Goal: Transaction & Acquisition: Obtain resource

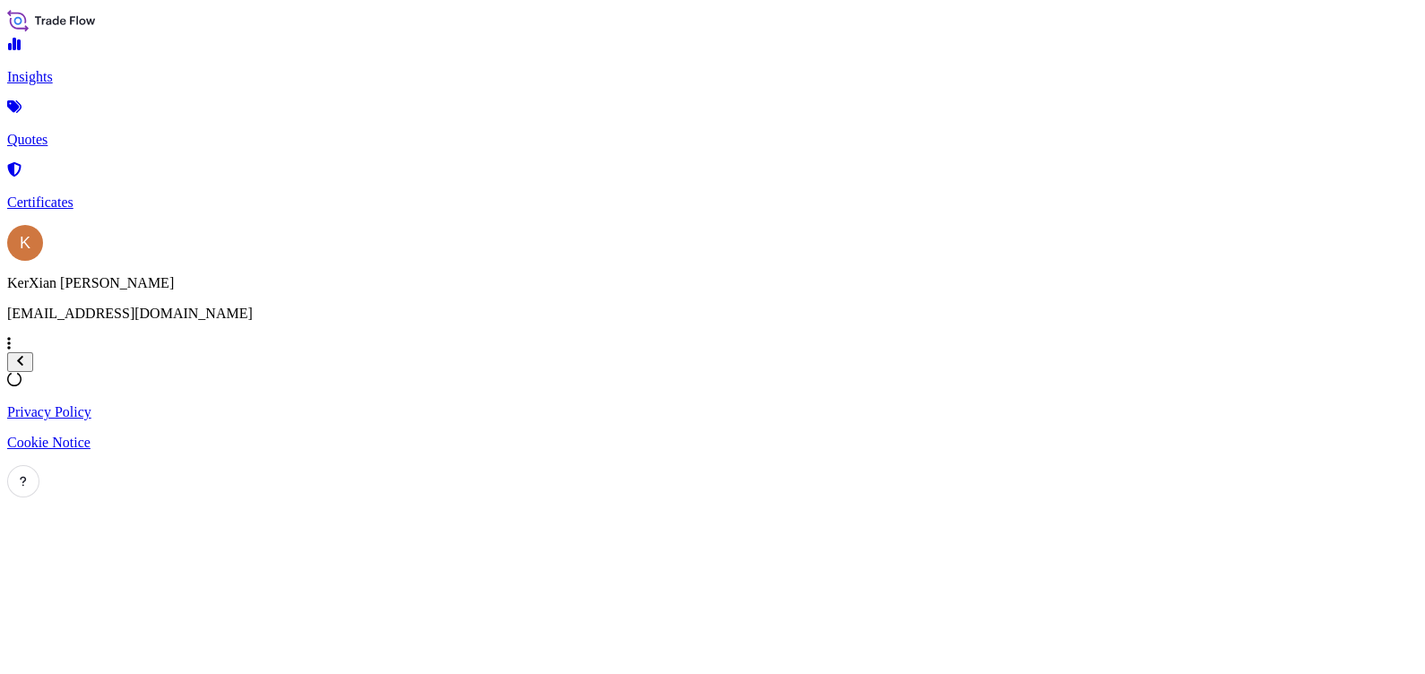
select select "2025"
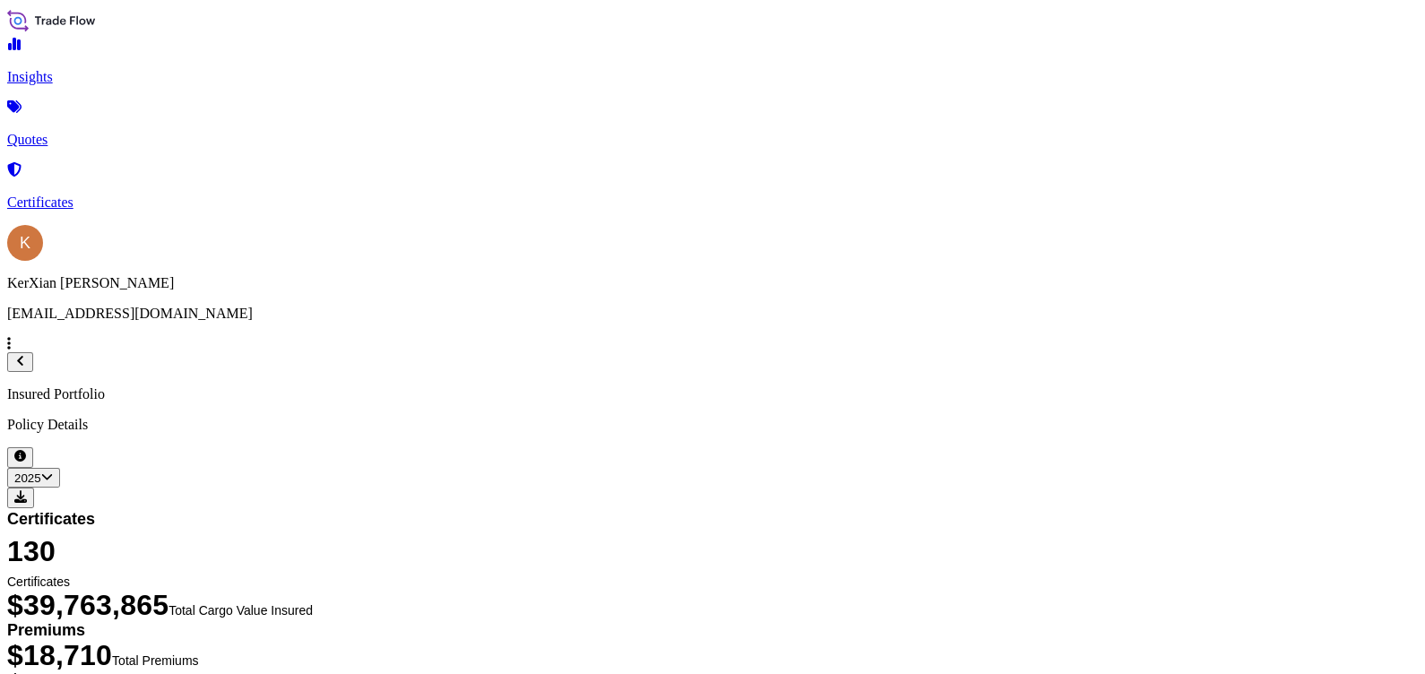
click at [67, 194] on p "Certificates" at bounding box center [712, 202] width 1411 height 16
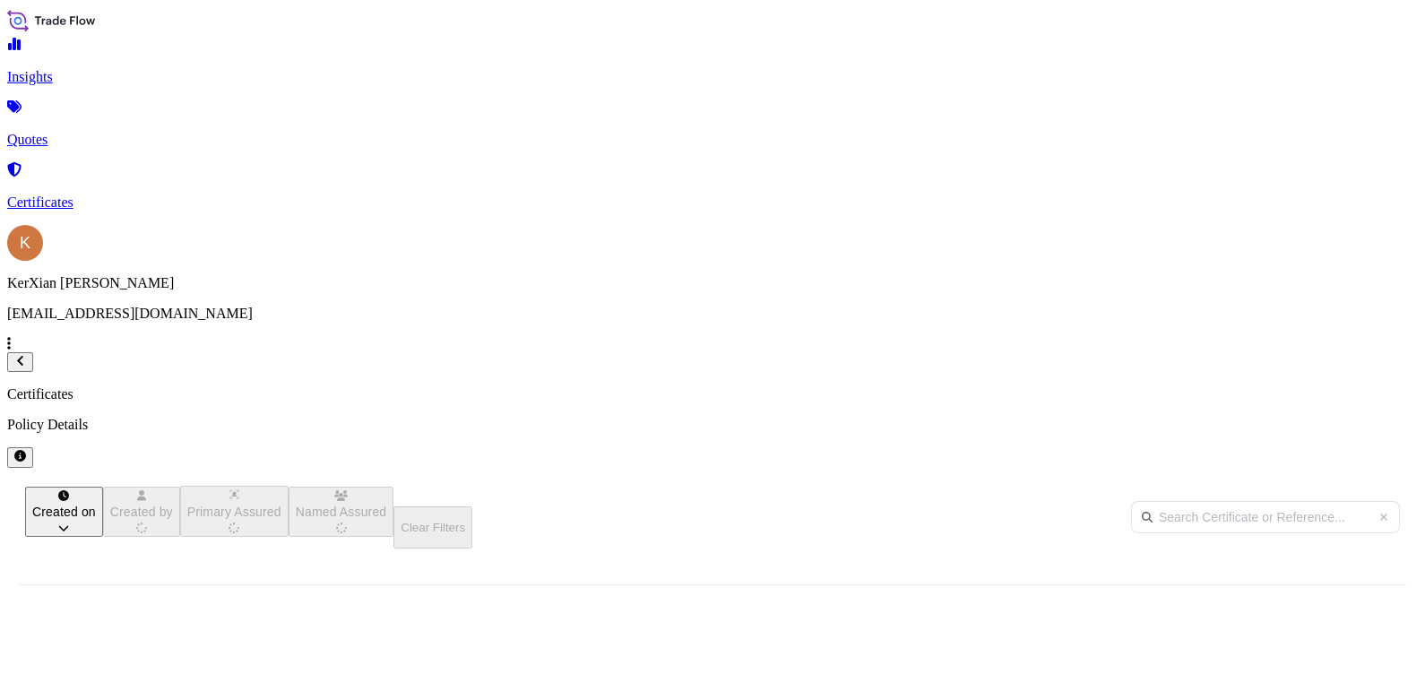
scroll to position [366, 1120]
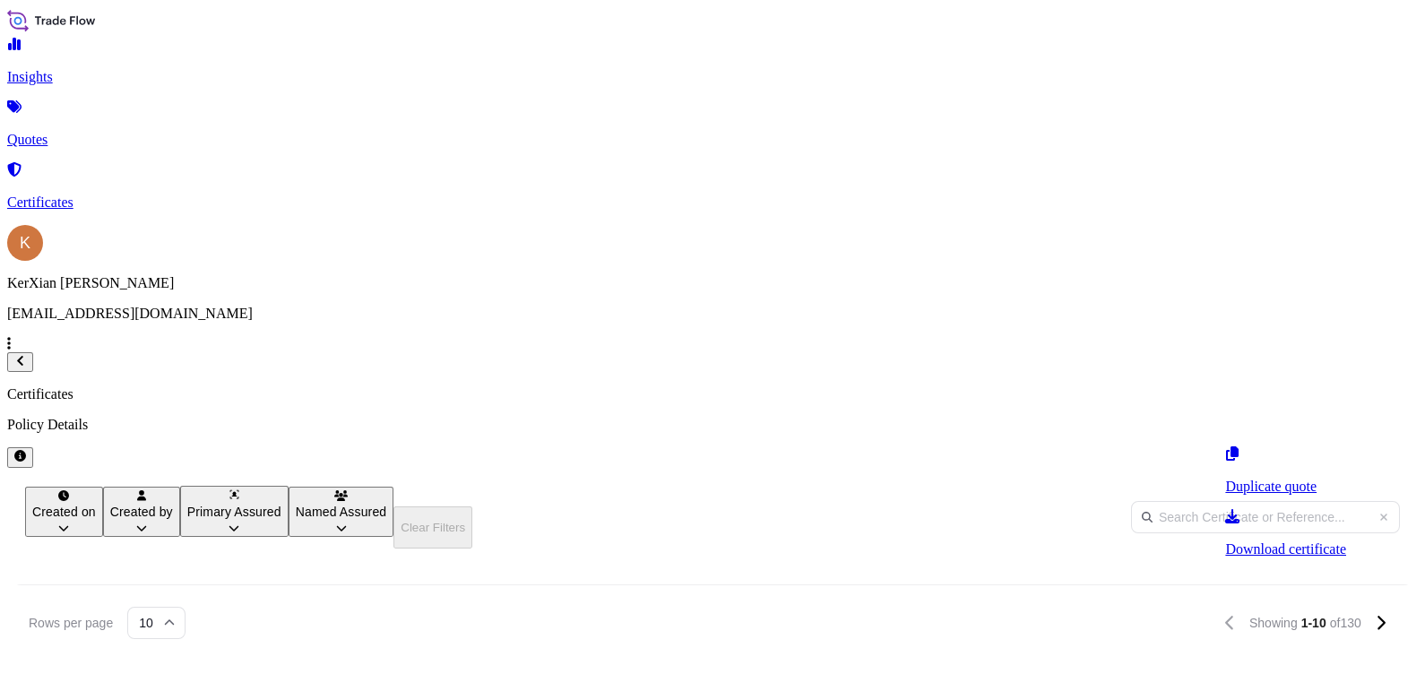
click at [1308, 478] on link "Duplicate quote" at bounding box center [1285, 471] width 121 height 47
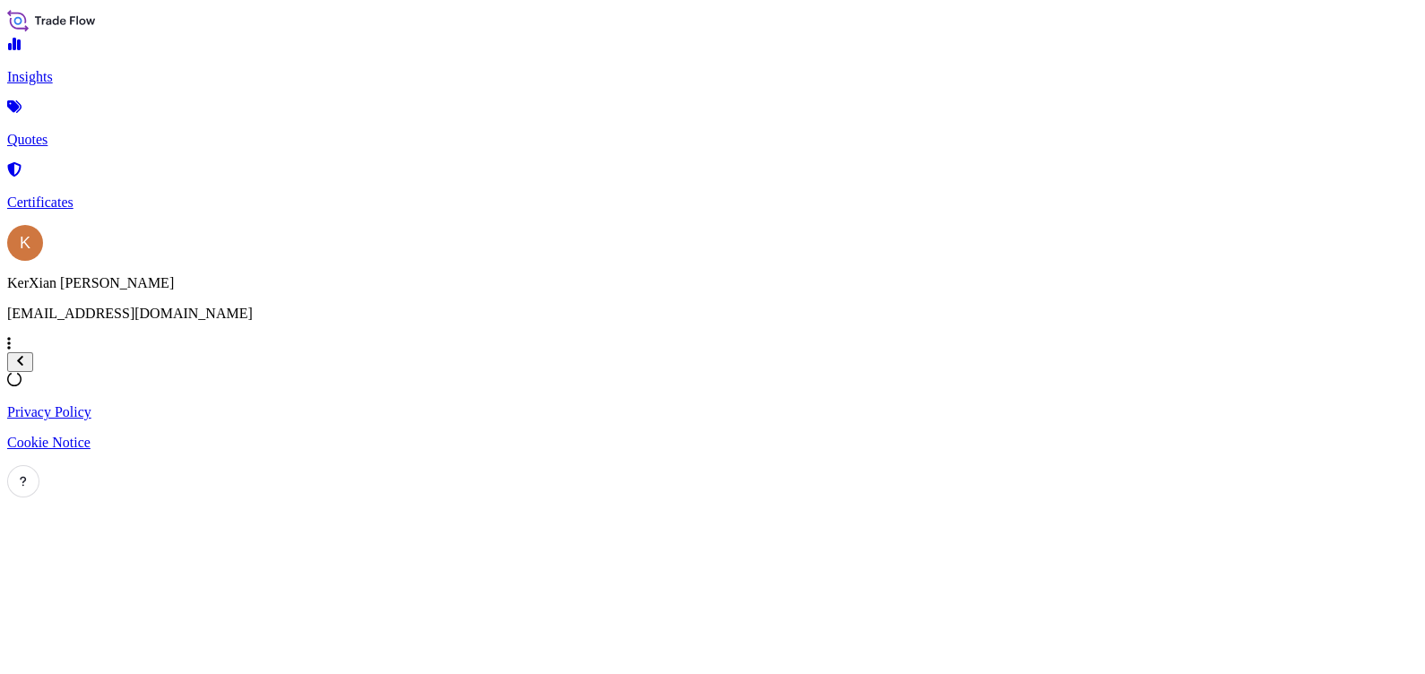
select select "Sea"
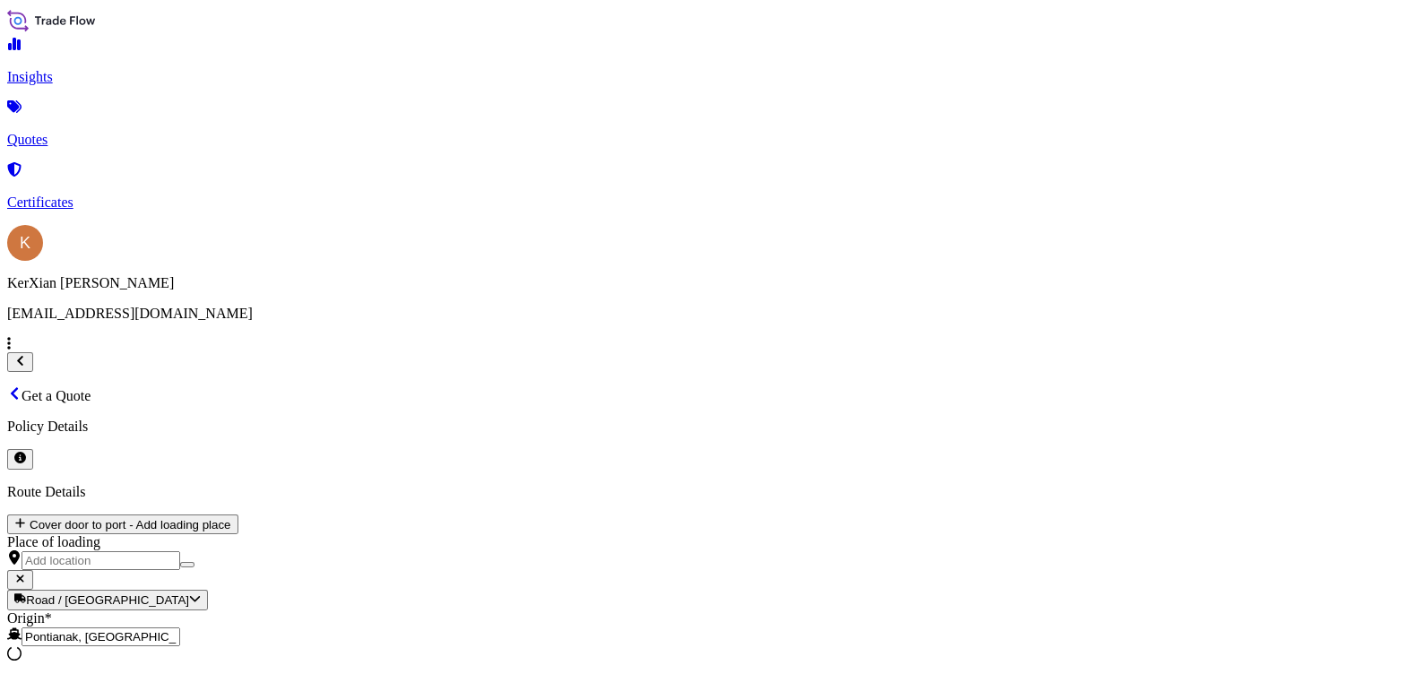
scroll to position [28, 0]
select select "31690"
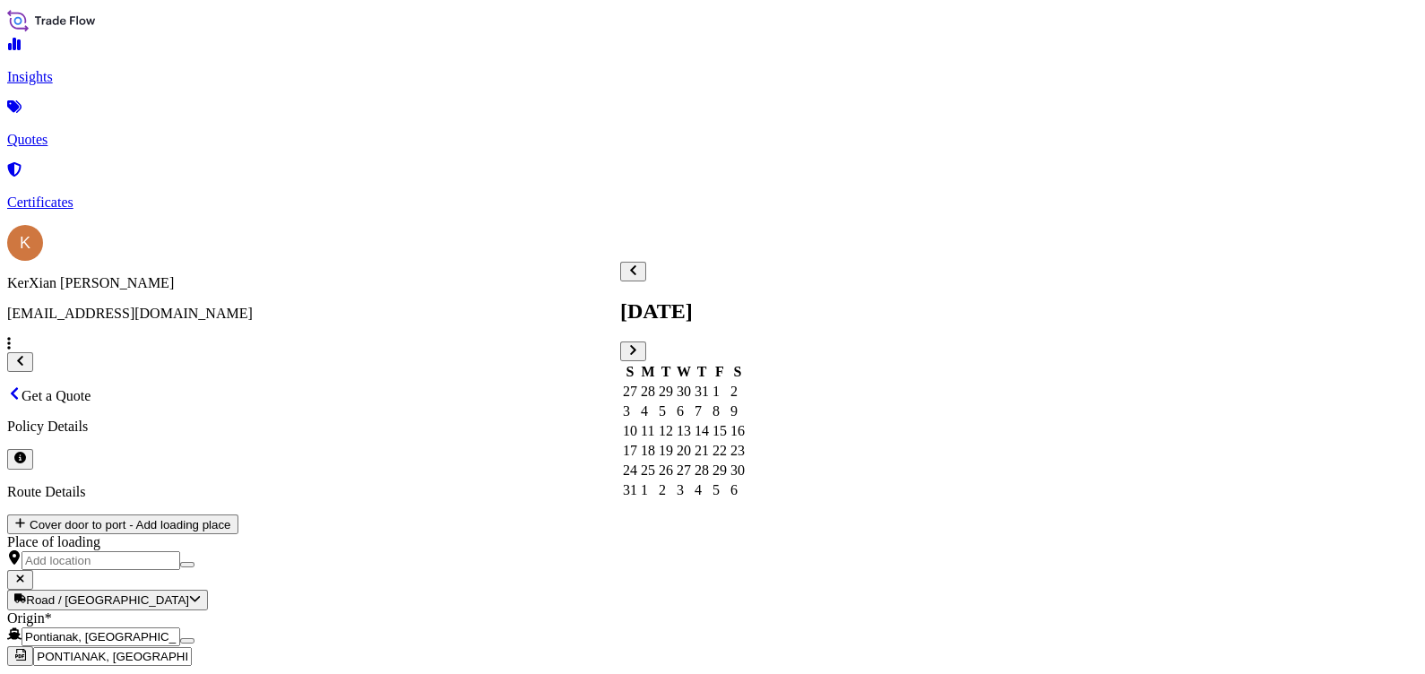
click at [745, 403] on div "9" at bounding box center [737, 411] width 14 height 16
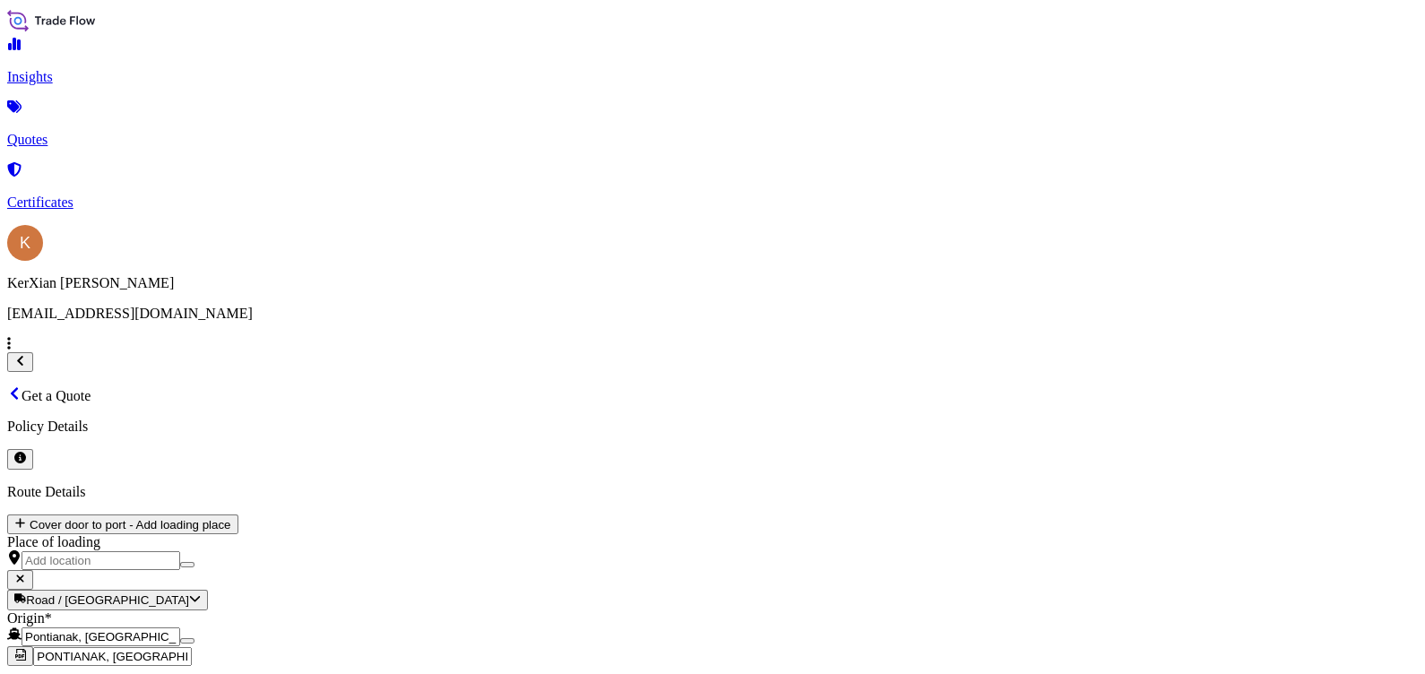
drag, startPoint x: 726, startPoint y: 362, endPoint x: 778, endPoint y: 371, distance: 52.7
drag, startPoint x: 743, startPoint y: 363, endPoint x: 772, endPoint y: 367, distance: 28.9
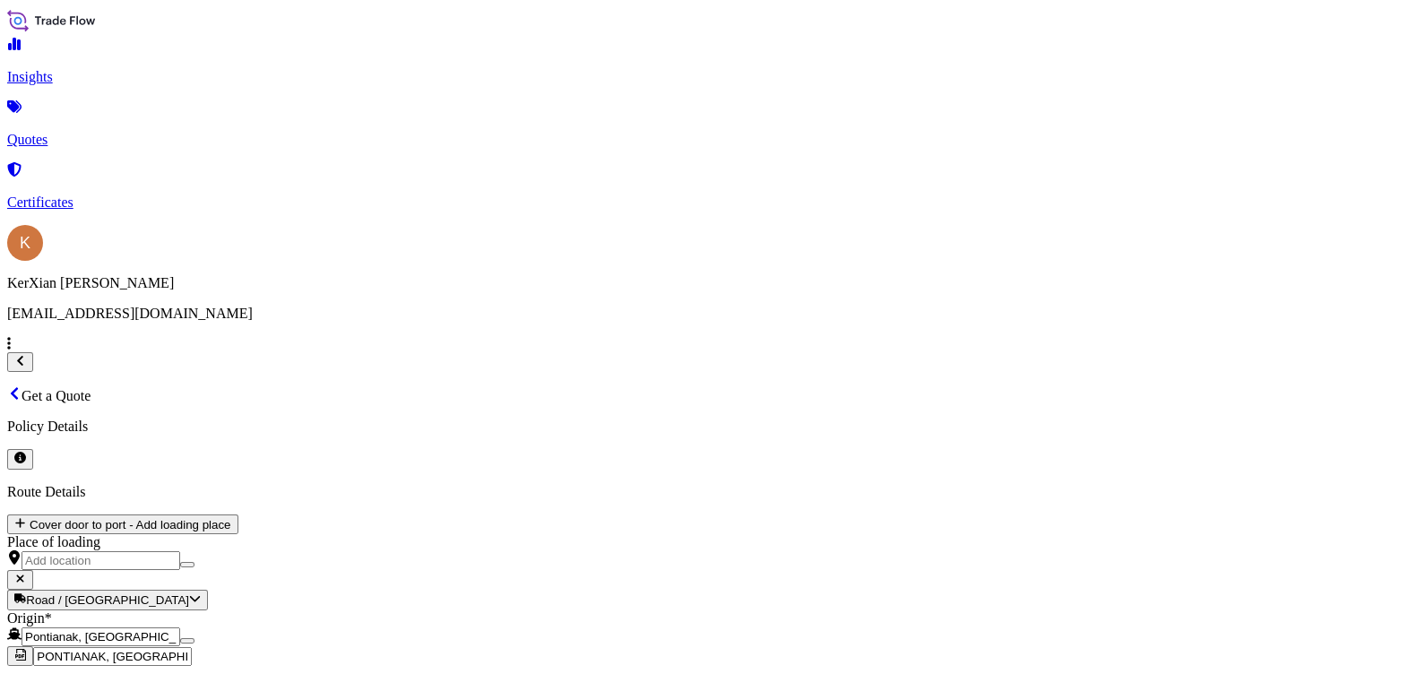
drag, startPoint x: 756, startPoint y: 355, endPoint x: 811, endPoint y: 366, distance: 55.7
drag, startPoint x: 723, startPoint y: 327, endPoint x: 688, endPoint y: 331, distance: 35.1
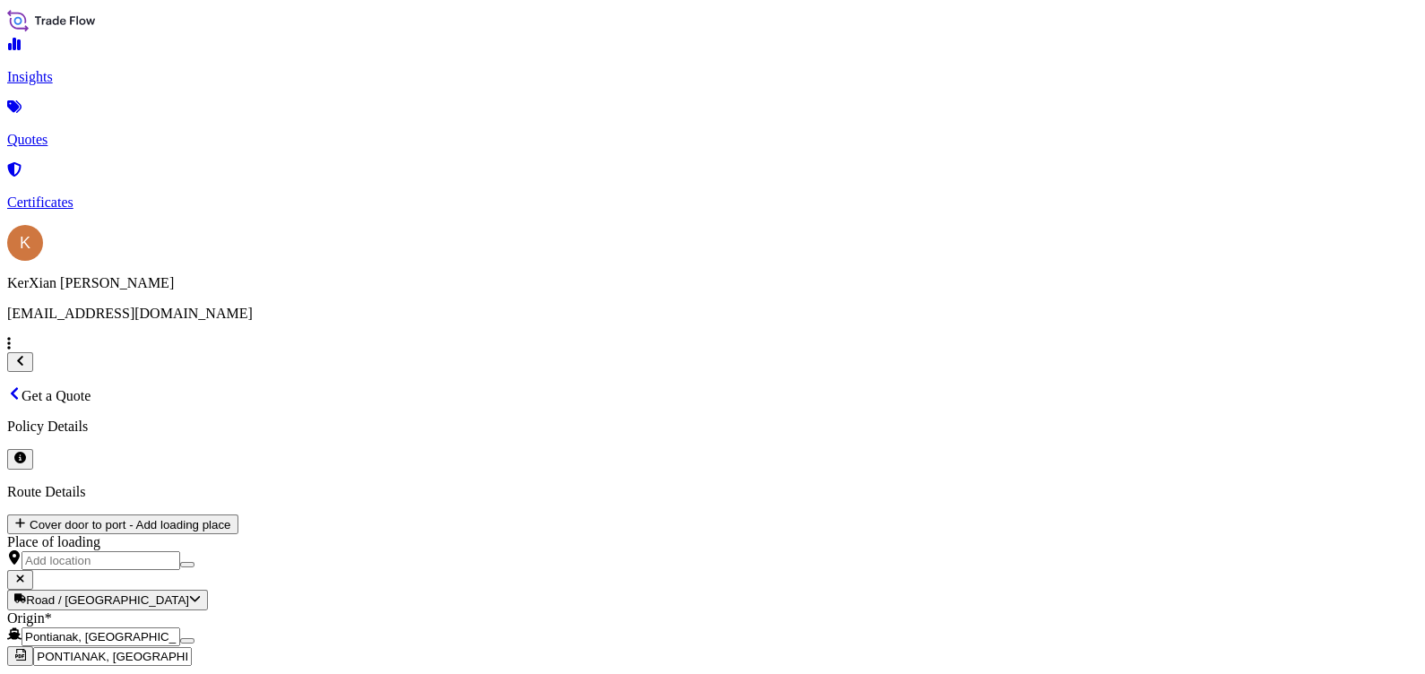
drag, startPoint x: 669, startPoint y: 323, endPoint x: 681, endPoint y: 324, distance: 11.7
drag, startPoint x: 672, startPoint y: 323, endPoint x: 783, endPoint y: 323, distance: 111.1
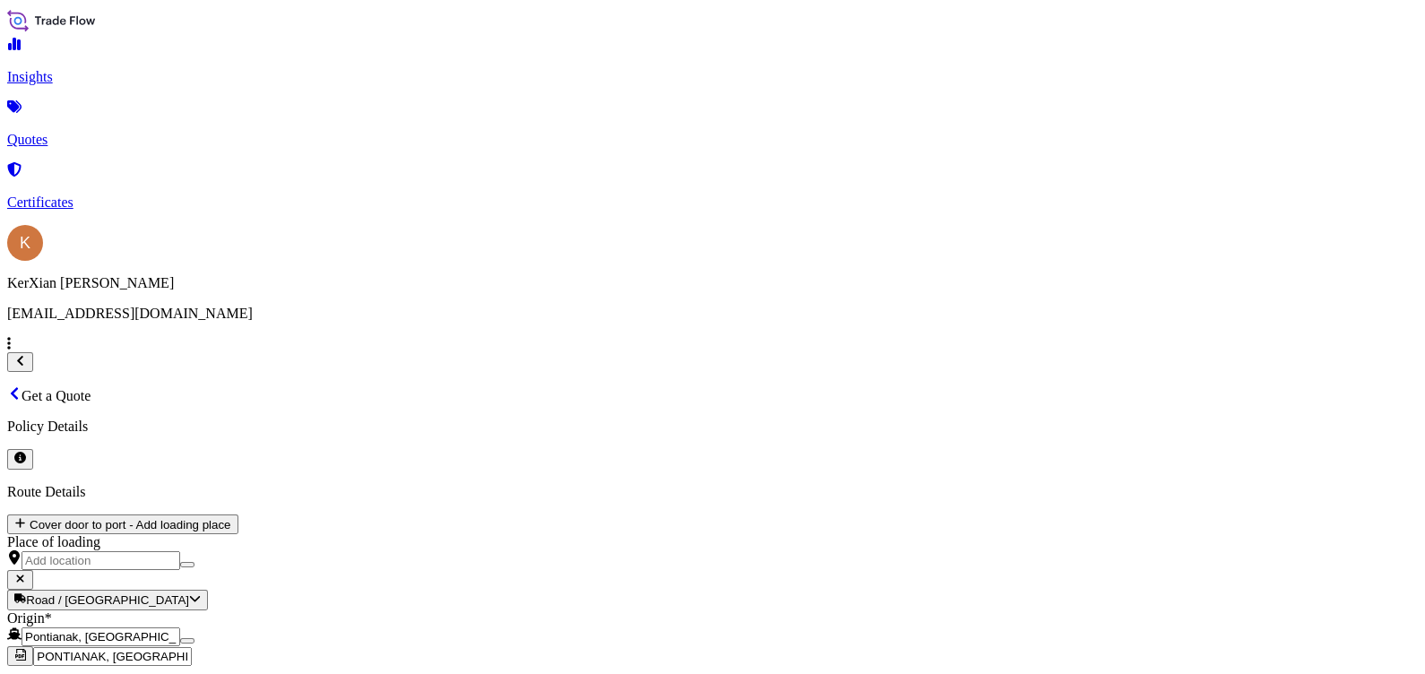
paste textarea "105"
type textarea "60 UNITS METAL BOXES MB5 2160 BALES OF NATURAL RUBBER SIR20 PO NO. 37100751 BL …"
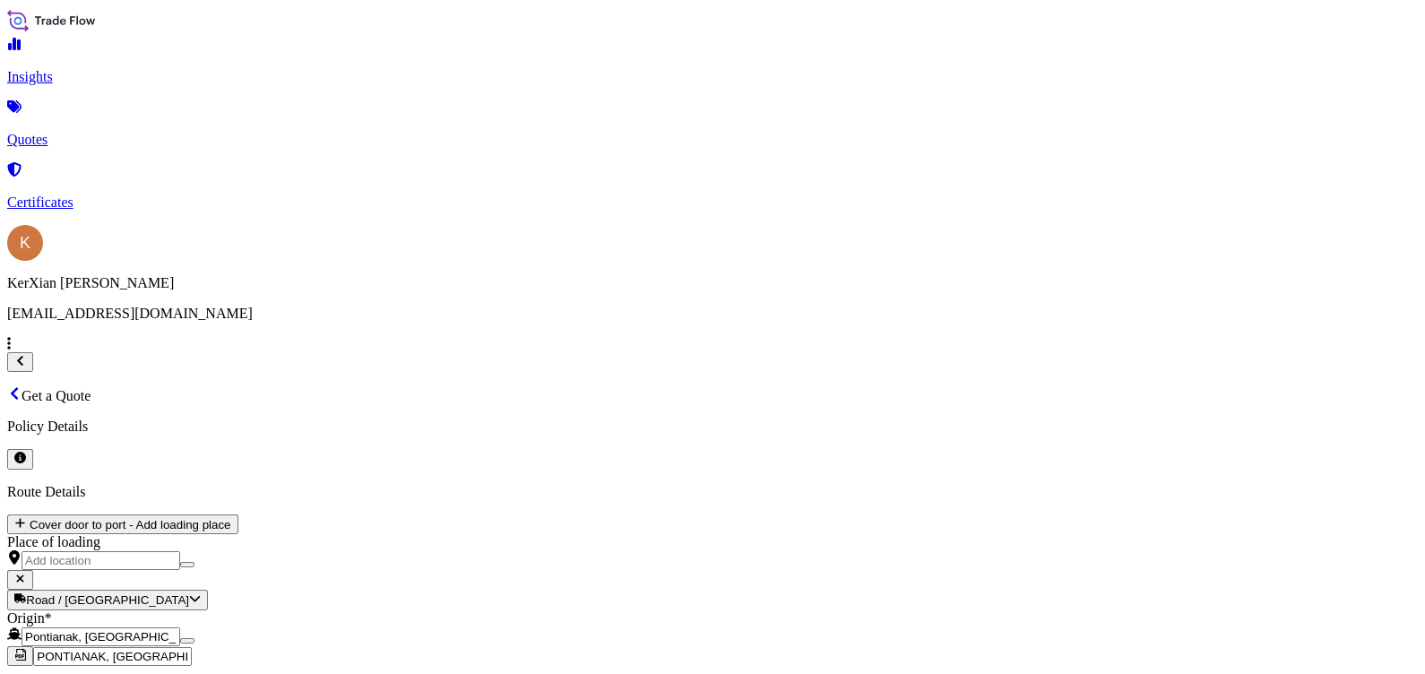
paste input "77424"
type input "SI 77424"
paste input "134583.12"
type input "134583.12"
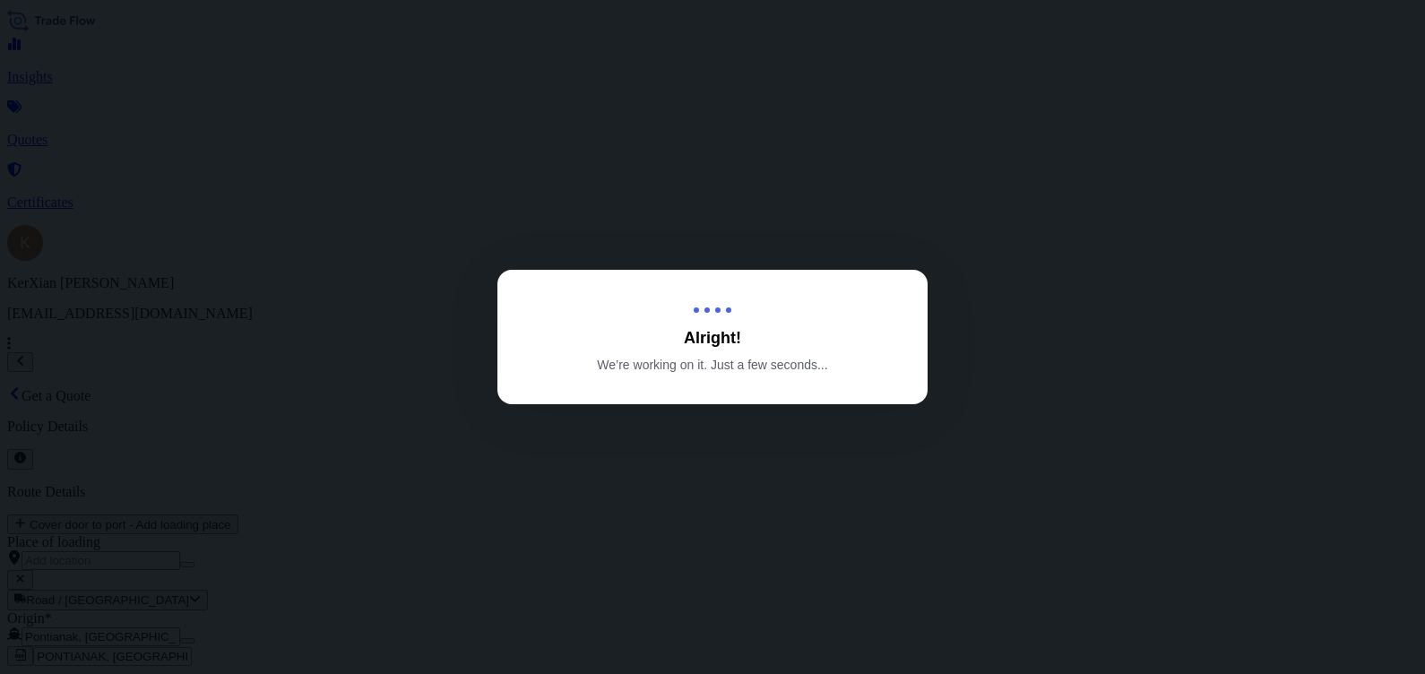
type input "08/13/2025"
select select "Sea"
select select "31690"
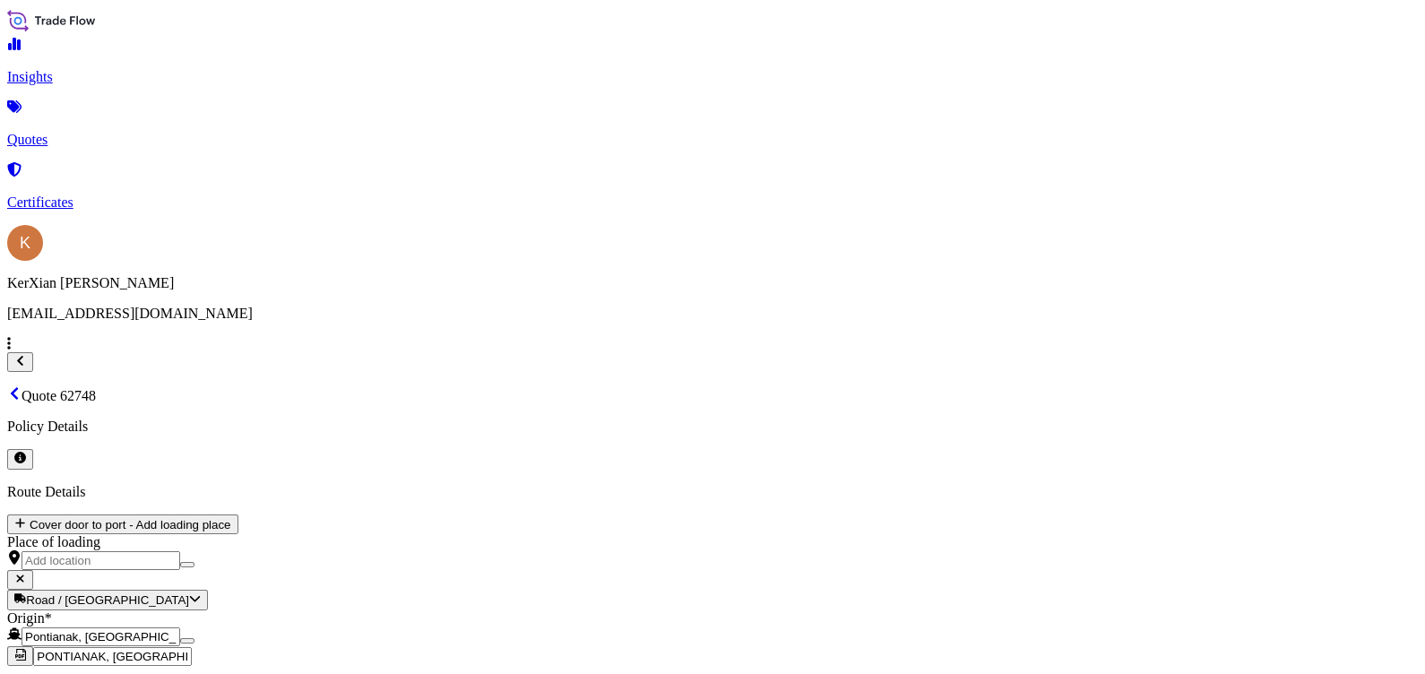
scroll to position [2158, 0]
click at [455, 263] on button "8" at bounding box center [455, 268] width 29 height 29
type input "08/08/2025"
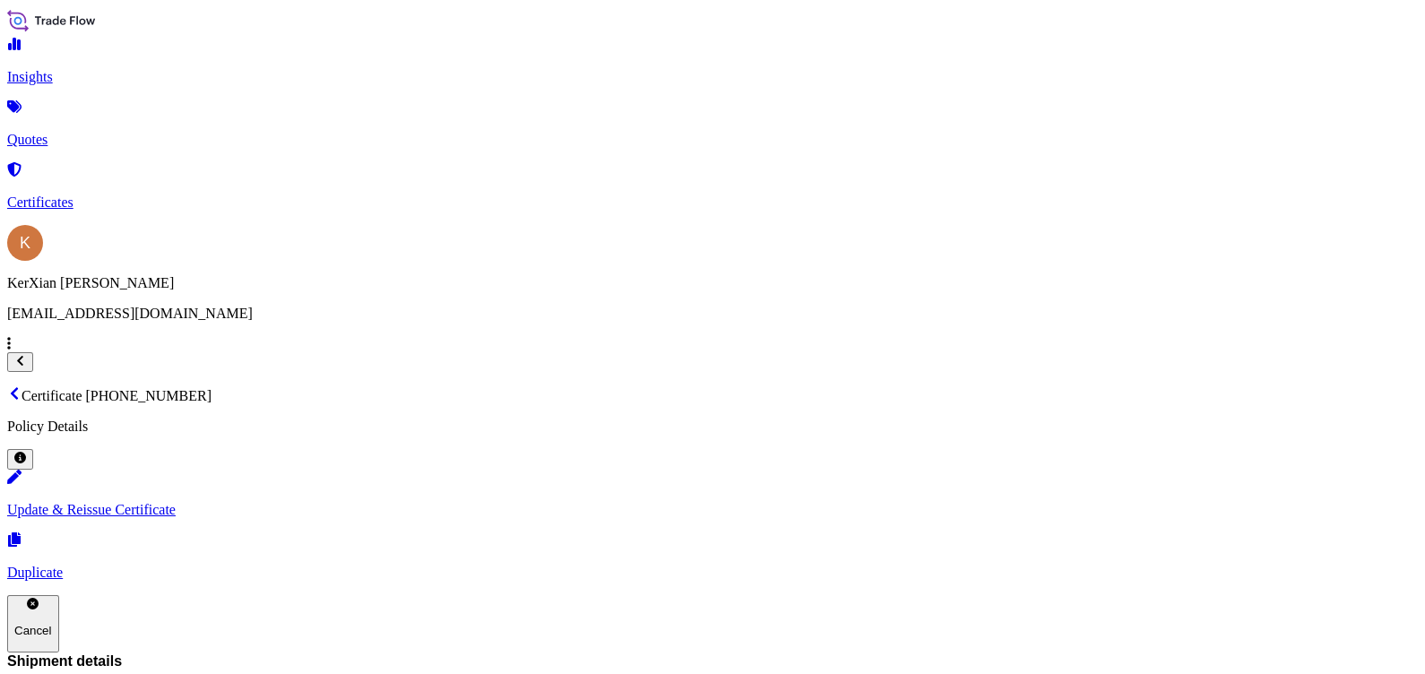
drag, startPoint x: 403, startPoint y: 55, endPoint x: 529, endPoint y: 55, distance: 125.5
click at [529, 386] on p "Certificate 31690-69-1" at bounding box center [712, 395] width 1411 height 18
copy p "31690-69-1"
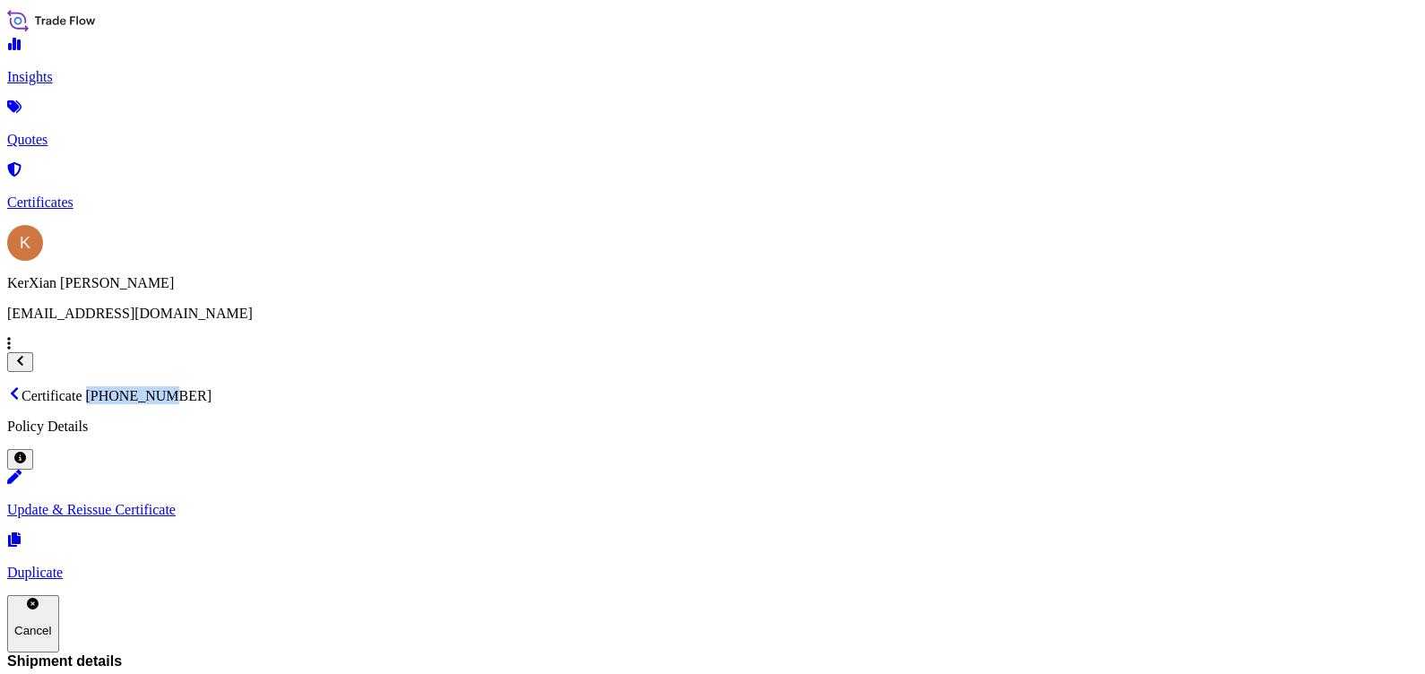
click at [1241, 565] on p "Duplicate" at bounding box center [712, 573] width 1411 height 16
select select "Sea"
select select "31690"
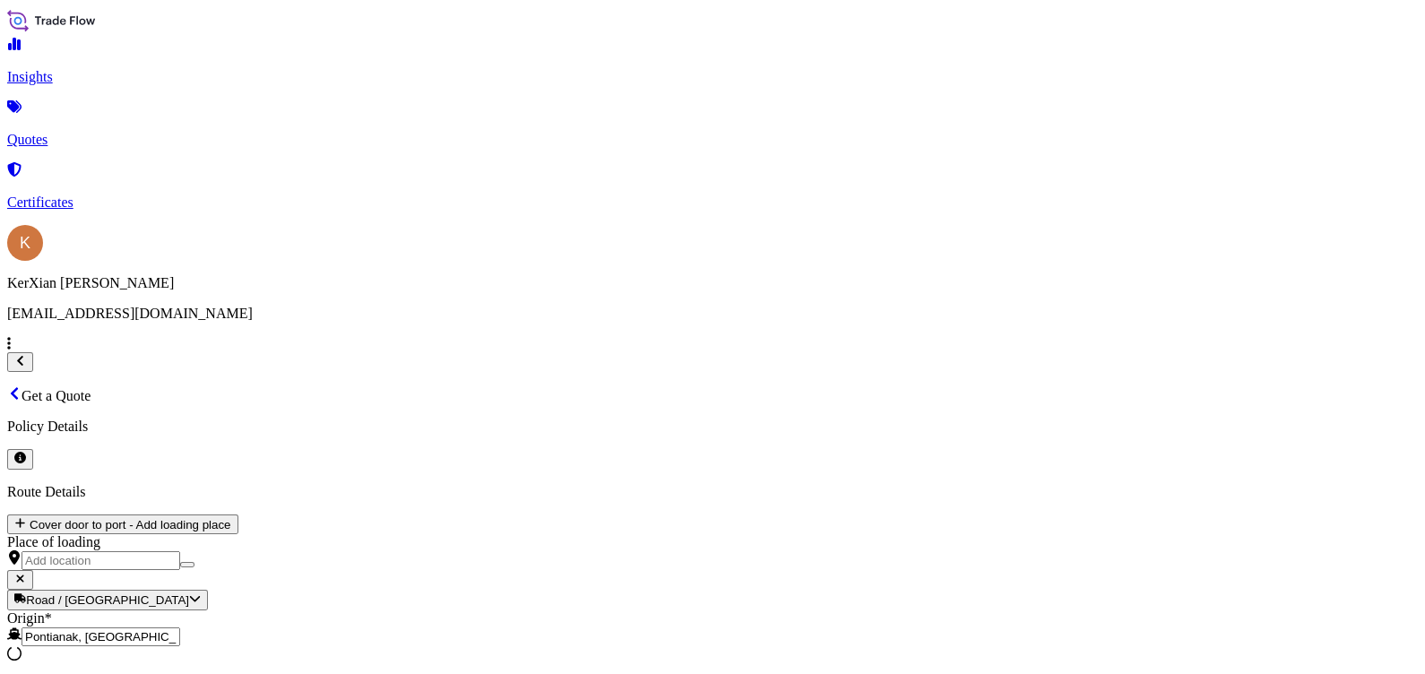
scroll to position [28, 0]
drag, startPoint x: 702, startPoint y: 318, endPoint x: 672, endPoint y: 323, distance: 29.9
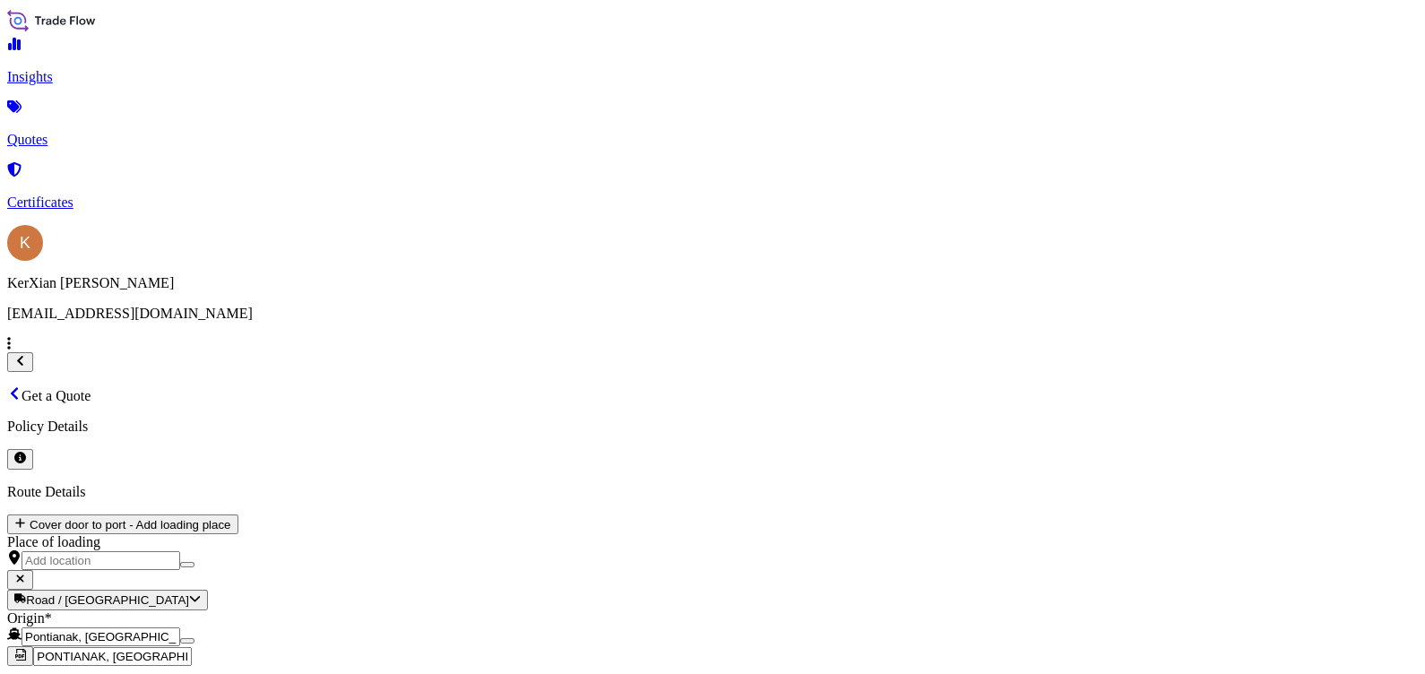
drag, startPoint x: 672, startPoint y: 326, endPoint x: 789, endPoint y: 330, distance: 116.6
paste textarea "7"
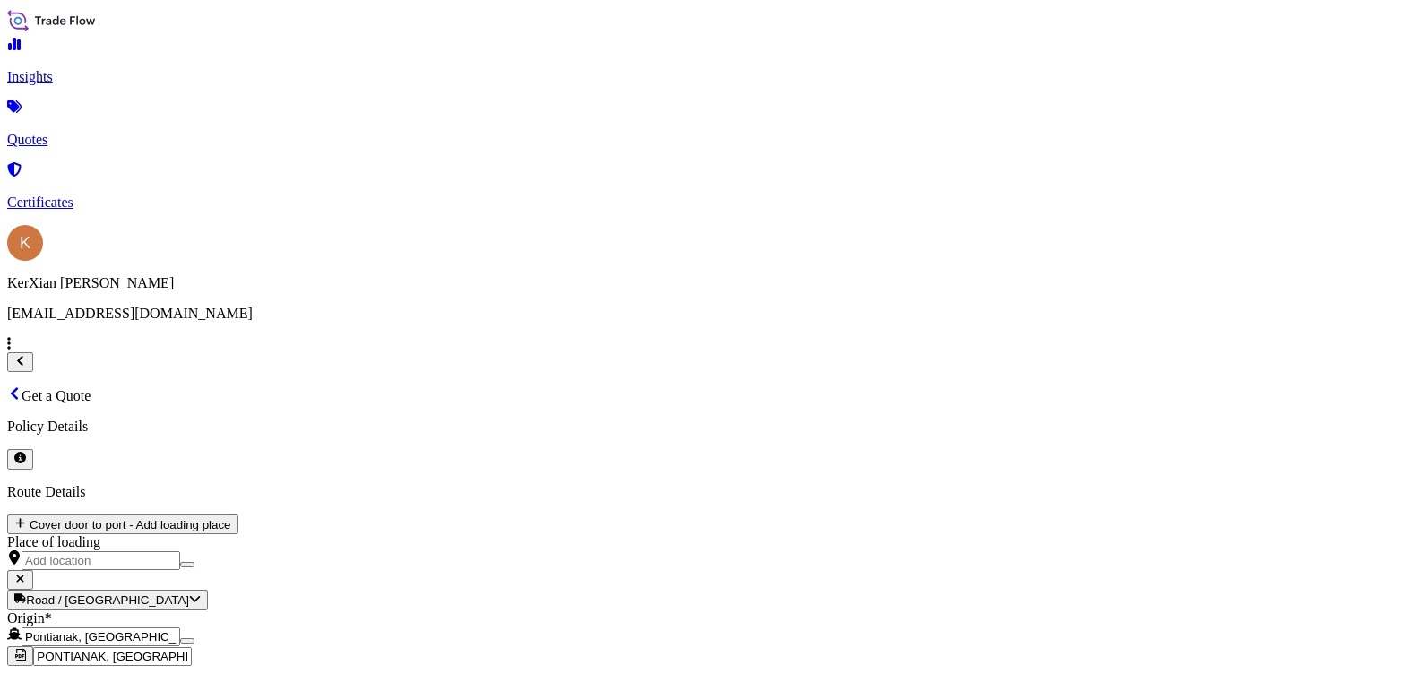
type textarea "60 UNITS METAL BOXES MB5 2160 BALES OF NATURAL RUBBER SIR20 PO NO. 37100752 BL …"
paste input "77425"
type input "SI 77425"
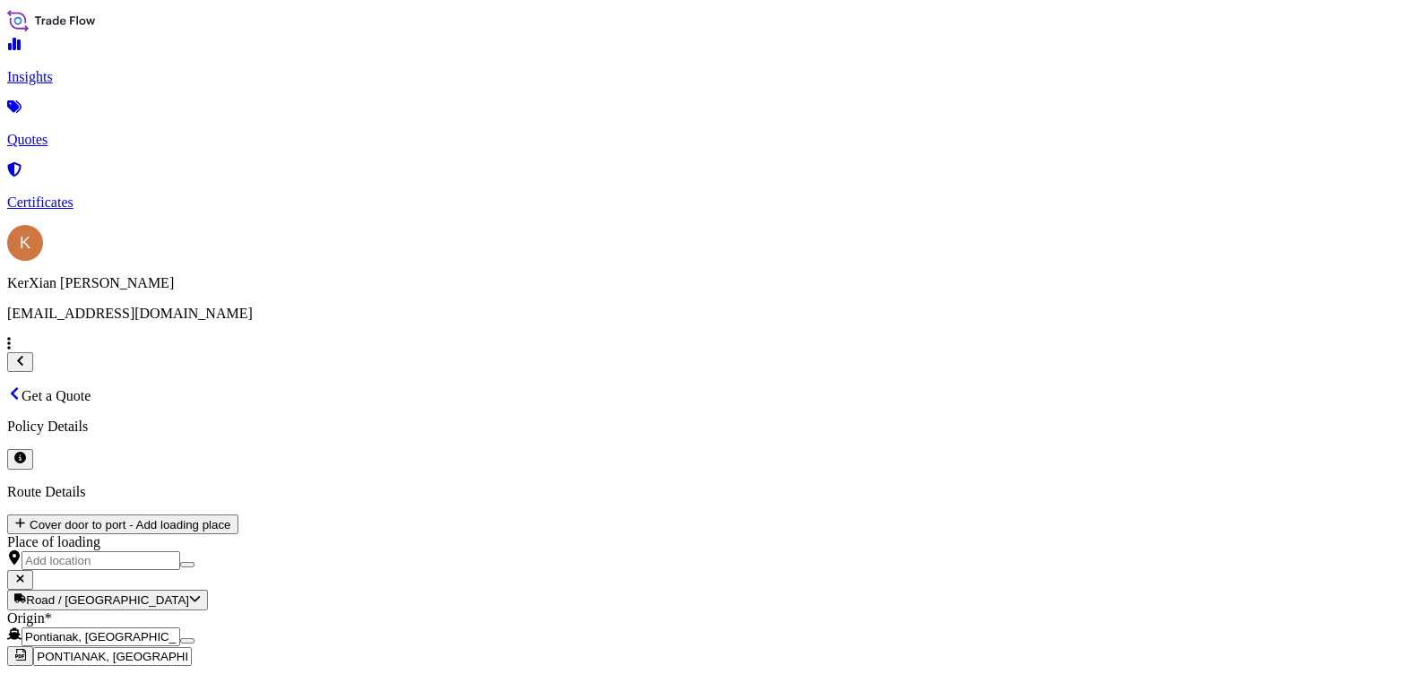
paste input "134583.12"
type input "134583.12"
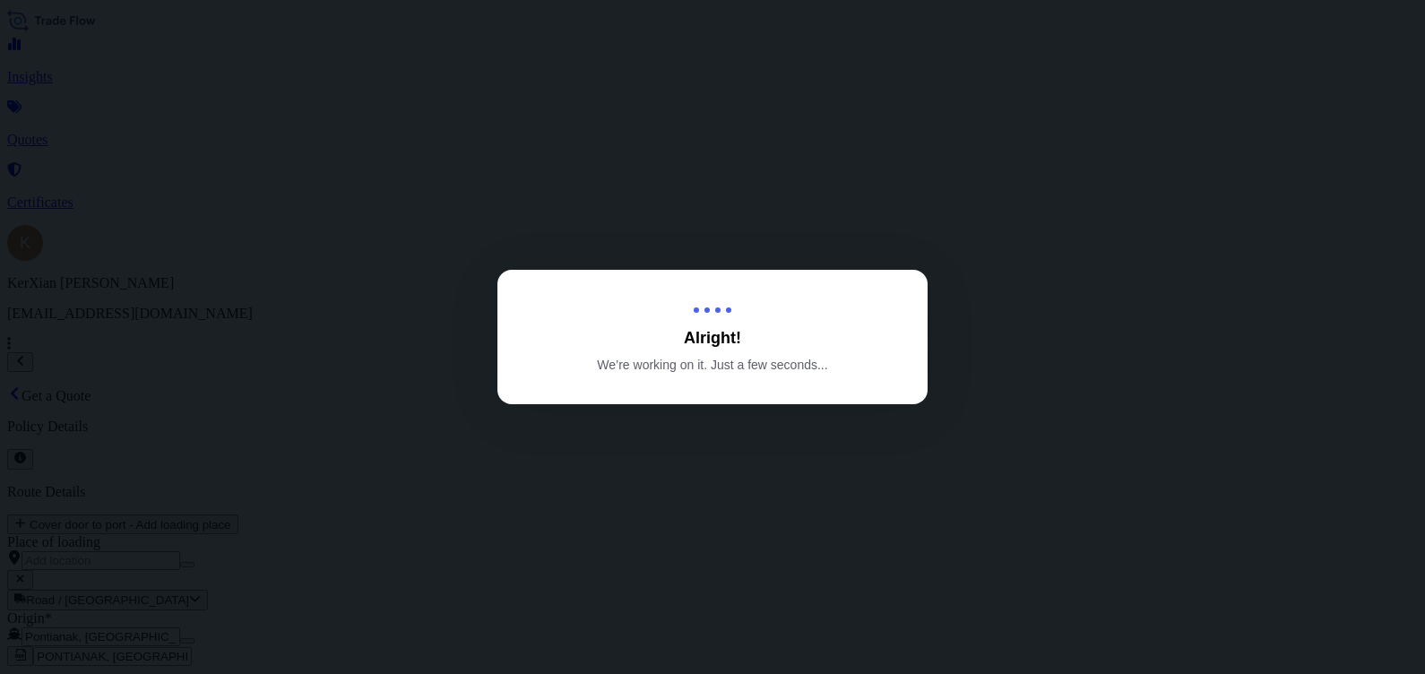
type input "08/13/2025"
select select "Sea"
select select "31690"
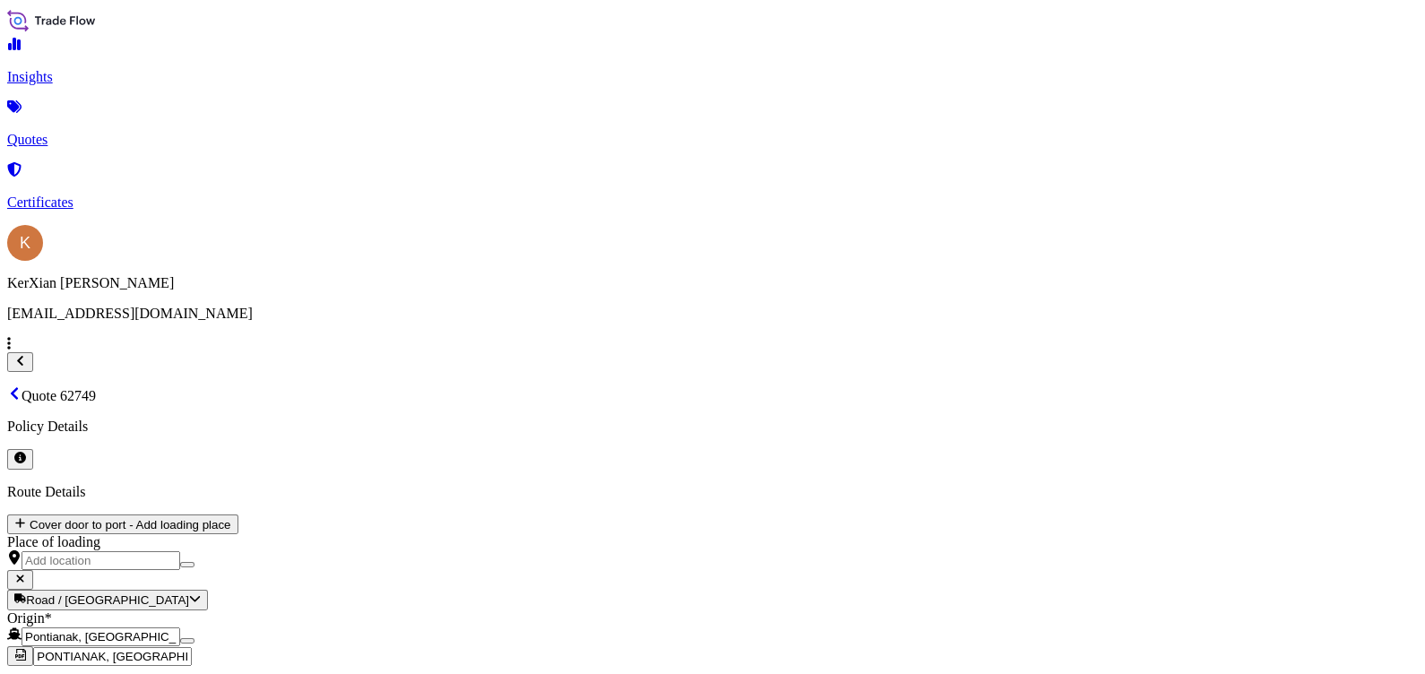
scroll to position [2158, 0]
click at [454, 268] on button "8" at bounding box center [455, 268] width 29 height 29
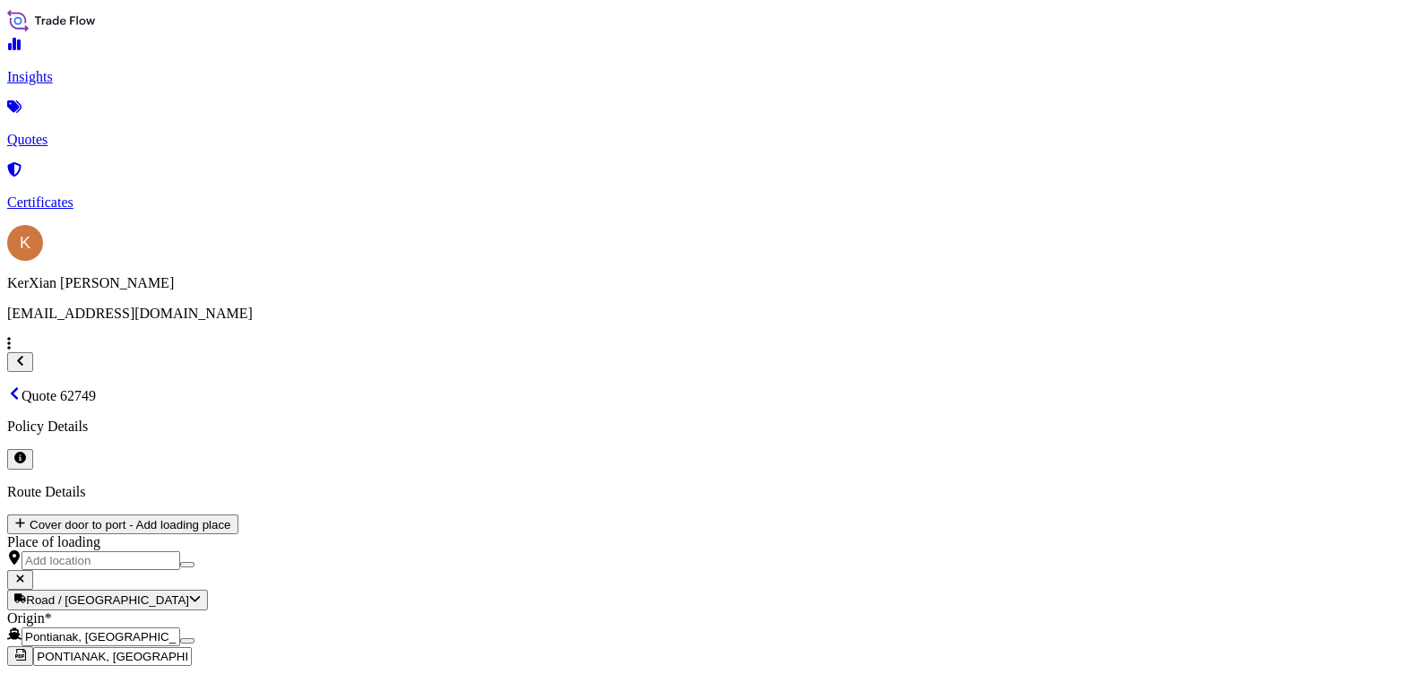
type input "08/08/2025"
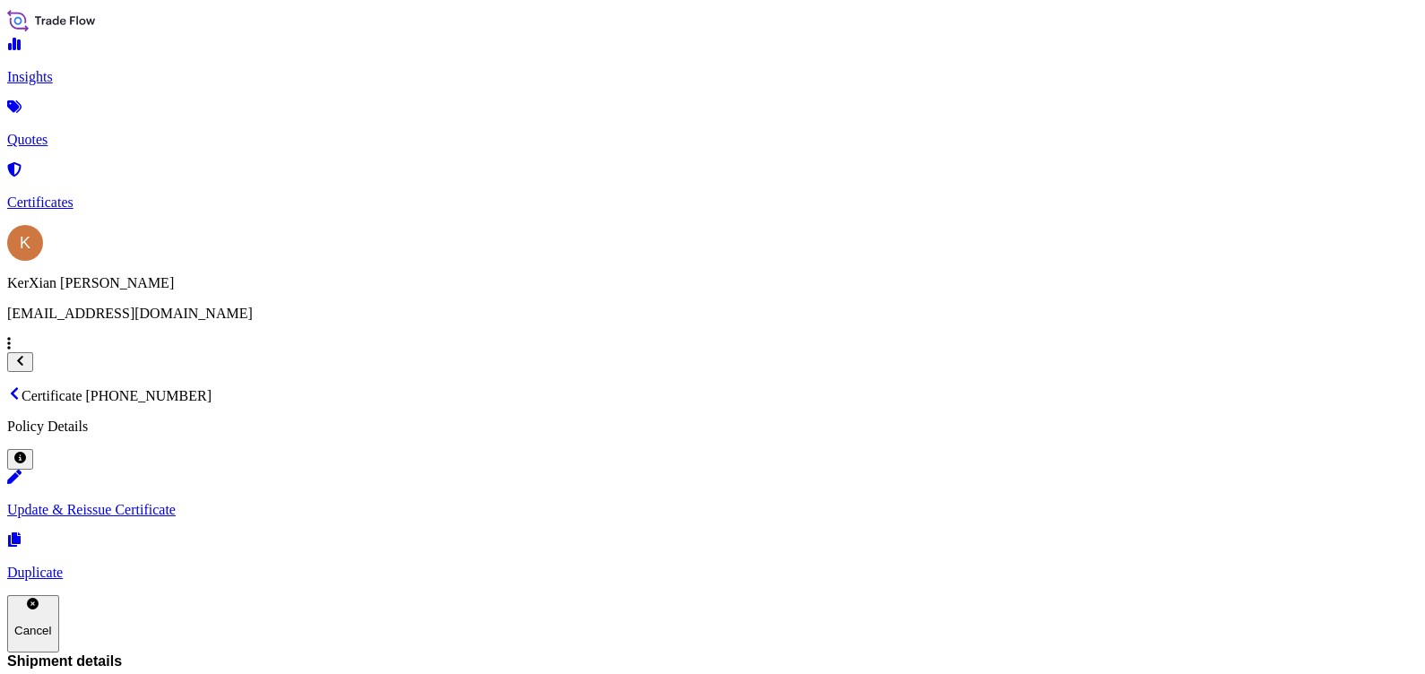
drag, startPoint x: 404, startPoint y: 51, endPoint x: 527, endPoint y: 48, distance: 122.8
click at [527, 386] on p "Certificate 31690-70-1" at bounding box center [712, 395] width 1411 height 18
copy p "31690-70-1"
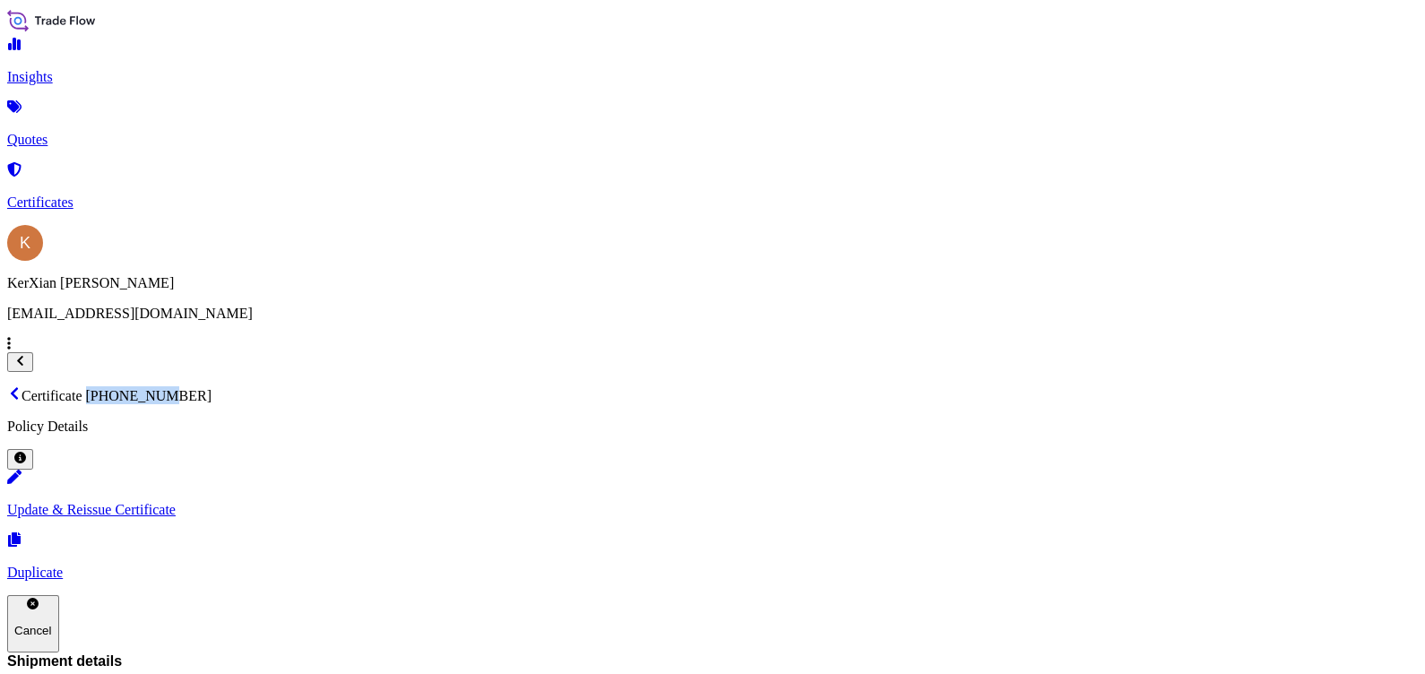
click at [109, 117] on link "Quotes" at bounding box center [712, 124] width 1411 height 47
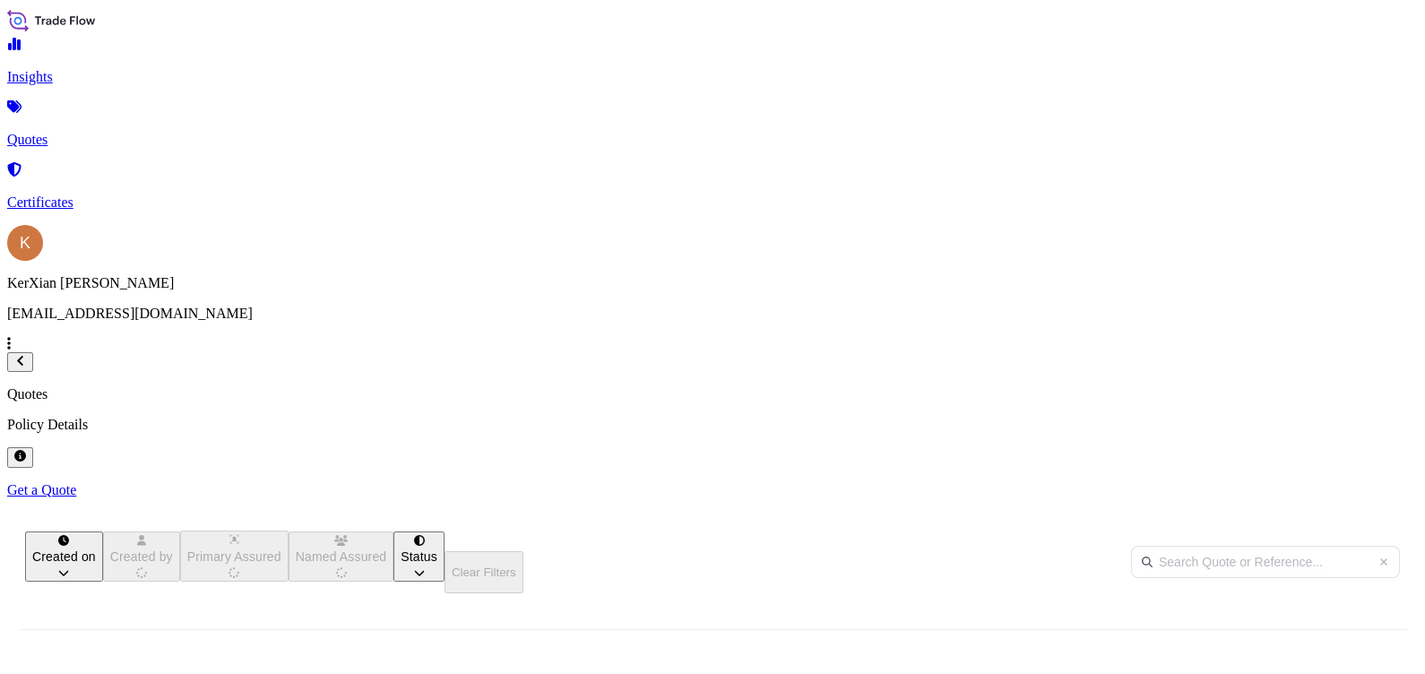
scroll to position [323, 1120]
click at [82, 194] on p "Certificates" at bounding box center [712, 202] width 1411 height 16
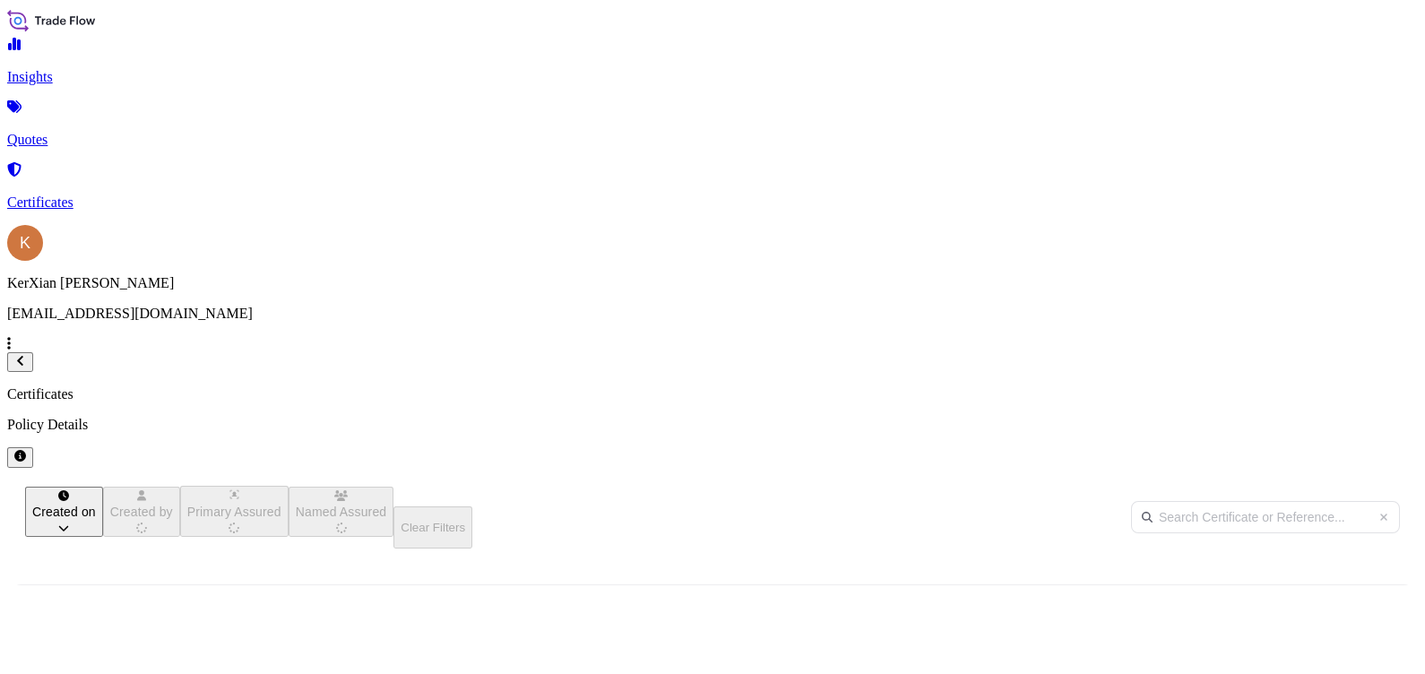
scroll to position [366, 1120]
